Goal: Task Accomplishment & Management: Manage account settings

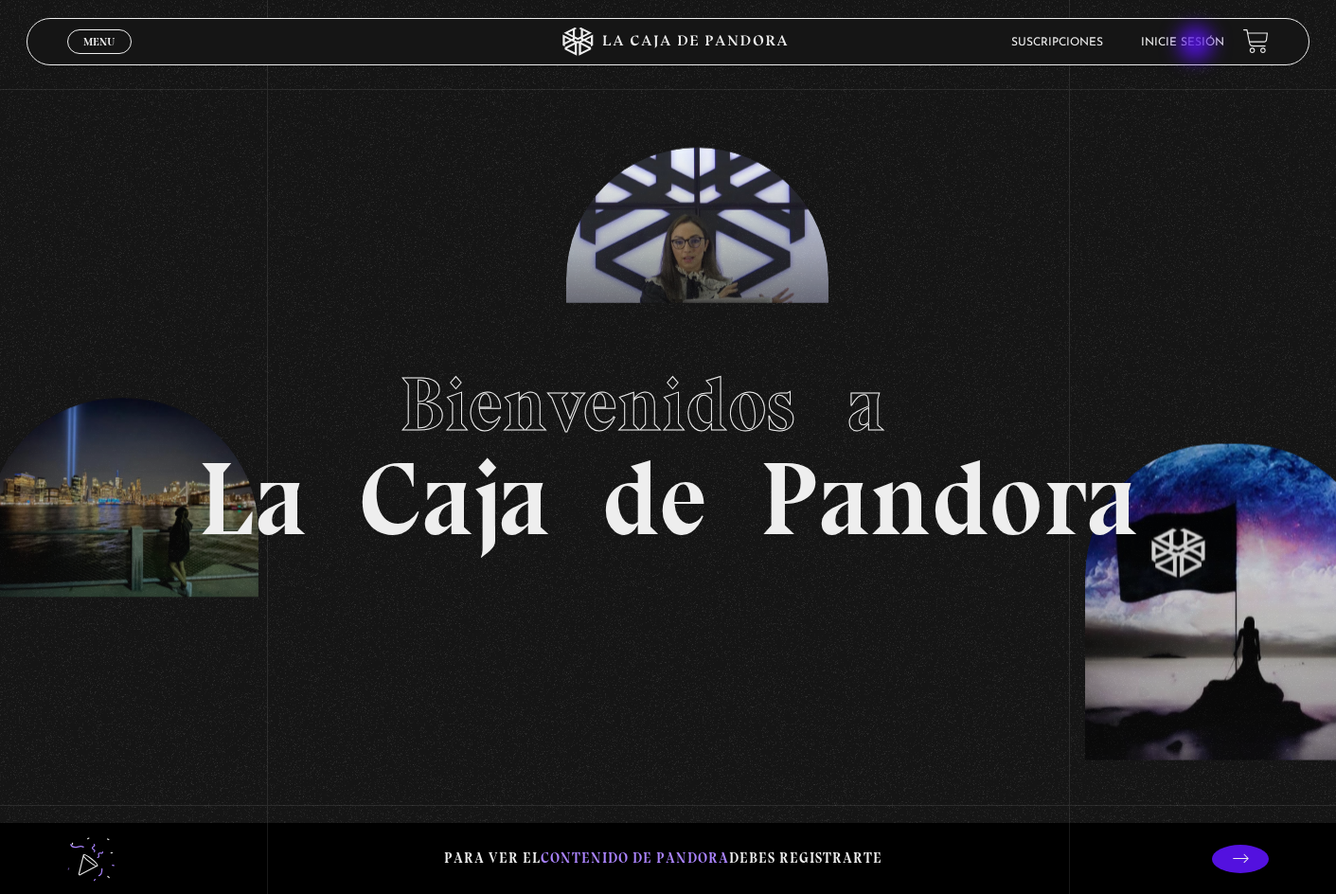
click at [1197, 43] on link "Inicie sesión" at bounding box center [1182, 42] width 83 height 11
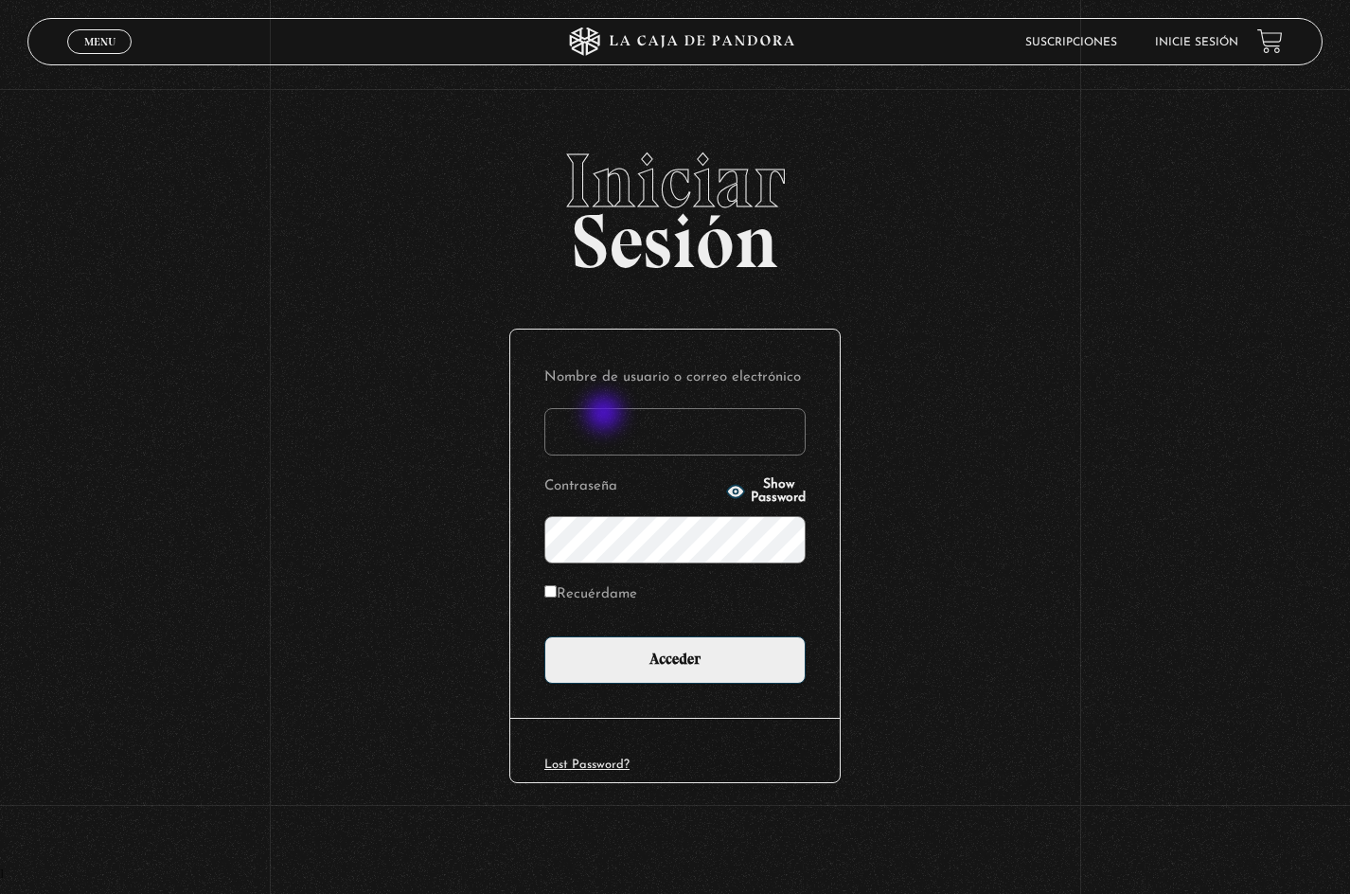
click at [606, 415] on input "Nombre de usuario o correo electrónico" at bounding box center [674, 431] width 261 height 47
type input "marilynalvarez09@hotmail.com"
click at [789, 494] on span "Show Password" at bounding box center [778, 491] width 55 height 27
click at [544, 636] on input "Acceder" at bounding box center [674, 659] width 261 height 47
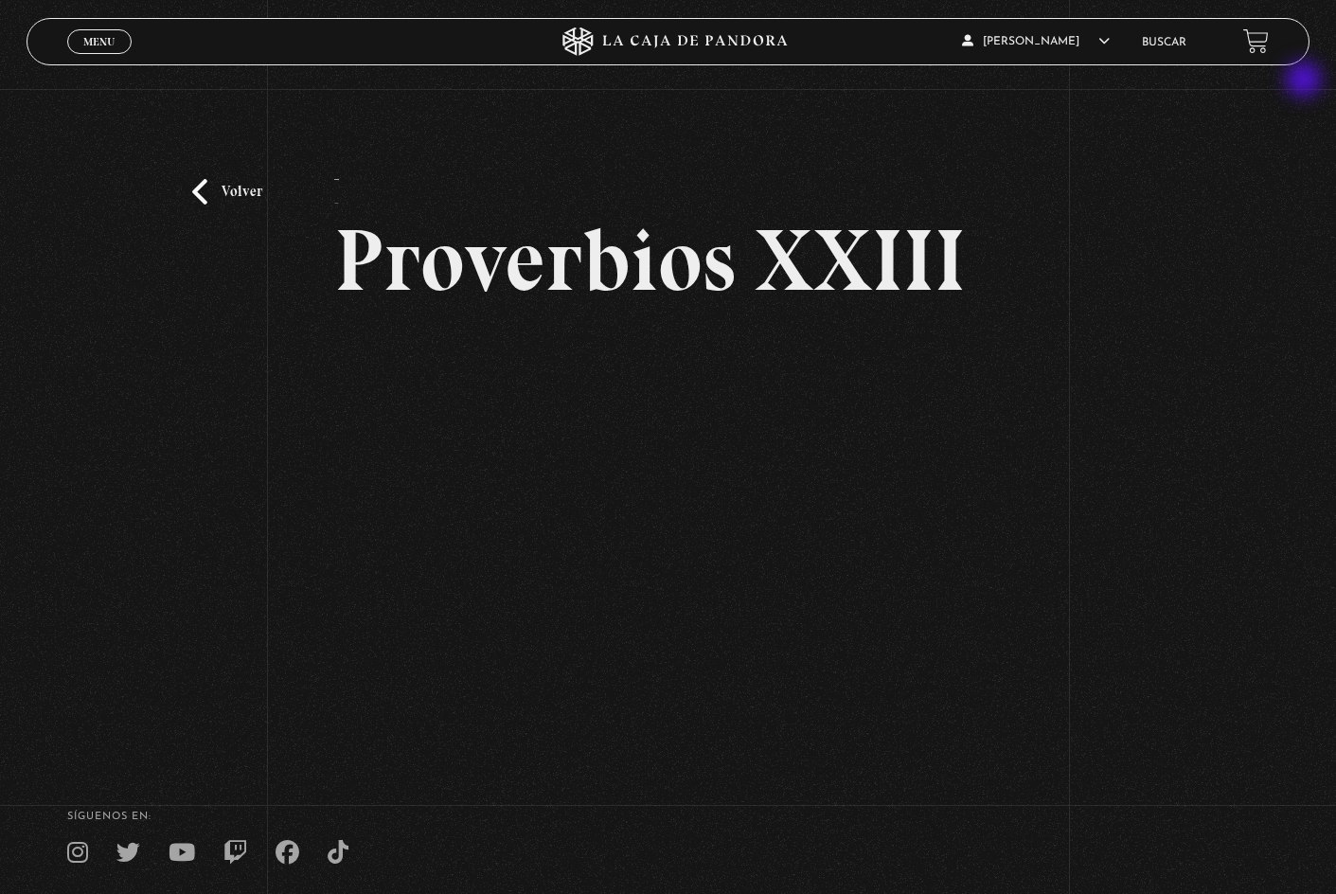
click at [1305, 81] on section "Volver - Proverbios XXIII" at bounding box center [668, 372] width 1336 height 745
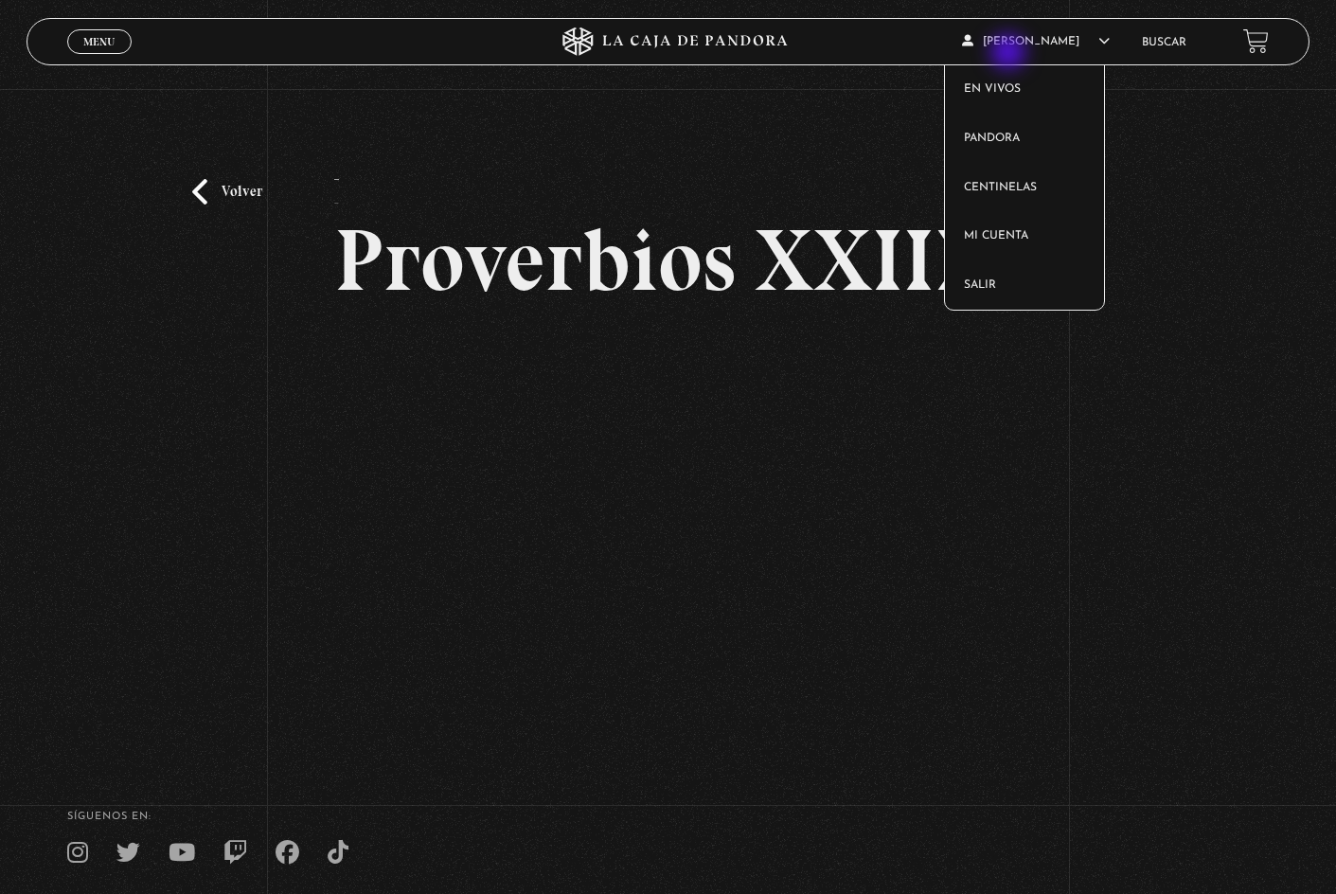
click at [1010, 54] on article "mary alvarez ortega En vivos Pandora Centinelas Mi cuenta Salir" at bounding box center [1042, 41] width 160 height 44
click at [983, 278] on link "Salir" at bounding box center [1024, 285] width 158 height 49
